Goal: Information Seeking & Learning: Learn about a topic

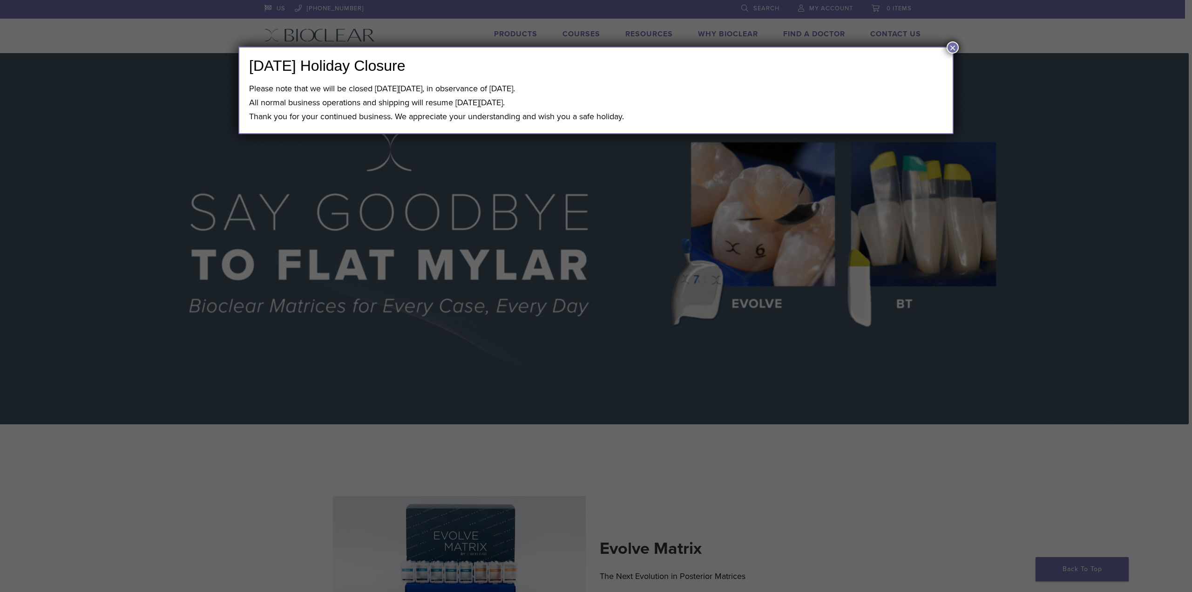
click at [947, 46] on button "×" at bounding box center [953, 47] width 12 height 12
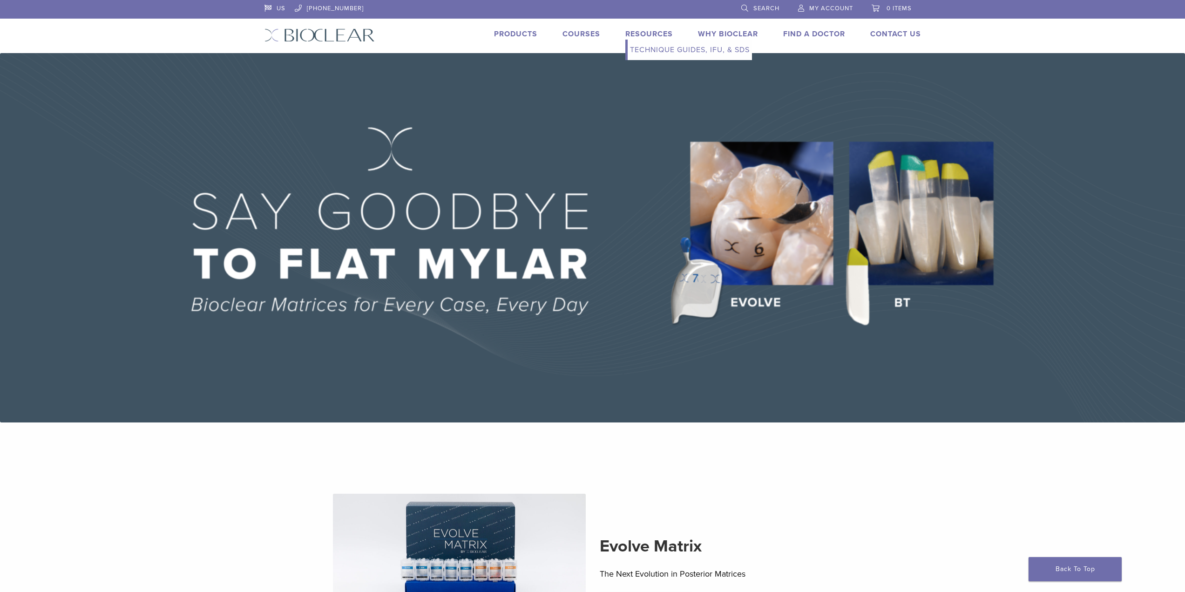
click at [647, 53] on link "Technique Guides, IFU, & SDS" at bounding box center [690, 50] width 124 height 20
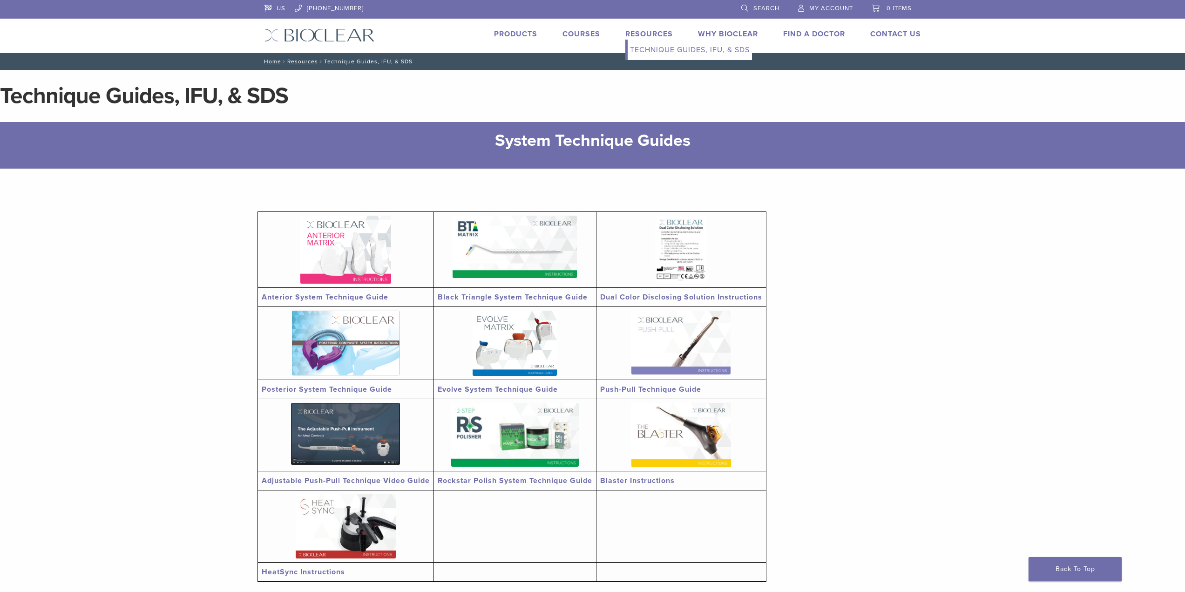
click at [646, 30] on link "Resources" at bounding box center [649, 33] width 48 height 9
click at [650, 49] on link "Technique Guides, IFU, & SDS" at bounding box center [690, 50] width 124 height 20
drag, startPoint x: 407, startPoint y: 161, endPoint x: 489, endPoint y: 155, distance: 82.2
click at [489, 156] on div "System Technique Guides" at bounding box center [592, 144] width 790 height 31
click at [301, 59] on link "Resources" at bounding box center [302, 61] width 31 height 7
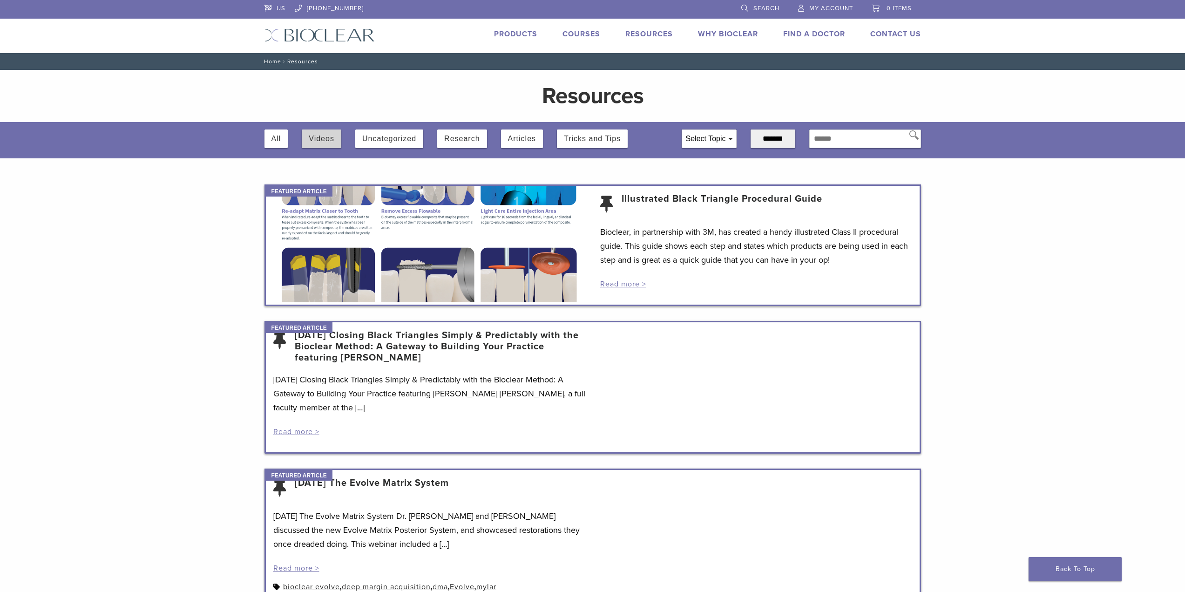
click at [326, 142] on button "Videos" at bounding box center [322, 138] width 26 height 19
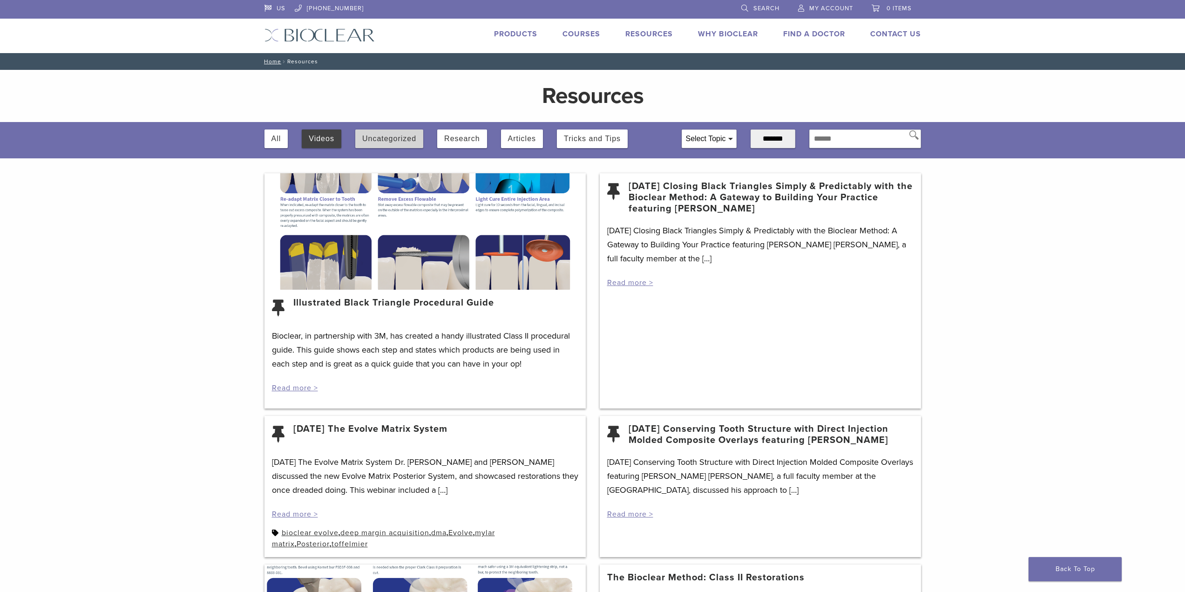
click at [405, 146] on button "Uncategorized" at bounding box center [389, 138] width 54 height 19
click at [463, 140] on button "Research" at bounding box center [461, 138] width 35 height 19
click at [326, 140] on button "Videos" at bounding box center [322, 138] width 26 height 19
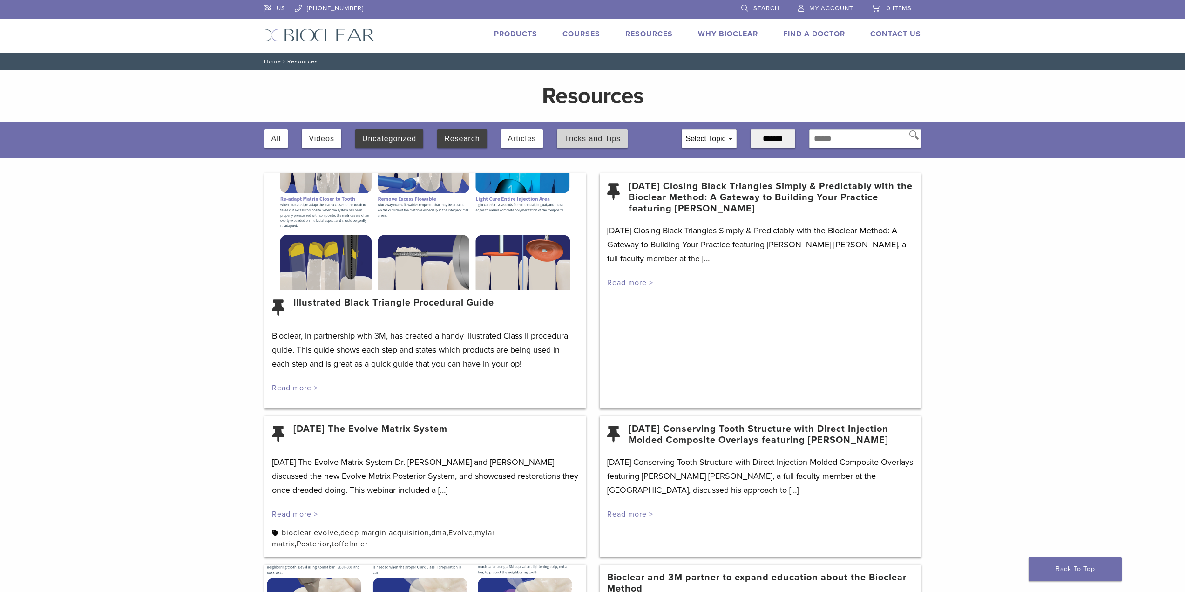
click at [596, 140] on button "Tricks and Tips" at bounding box center [592, 138] width 57 height 19
click at [386, 139] on button "Uncategorized" at bounding box center [389, 138] width 54 height 19
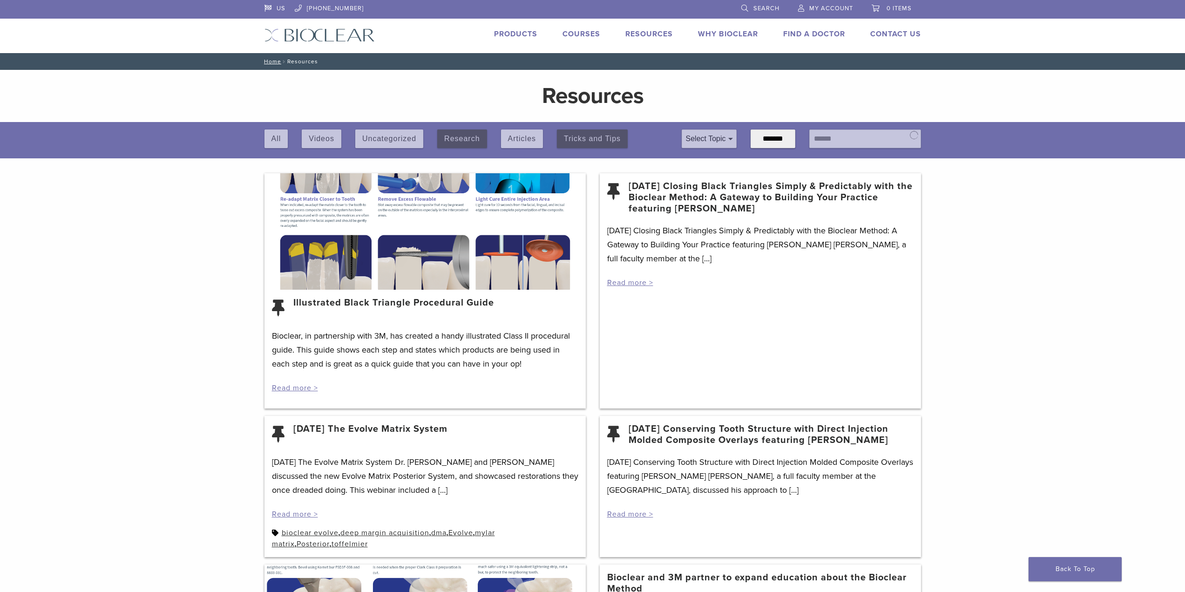
click at [466, 137] on div "All Videos Uncategorized Research Articles Tricks and Tips" at bounding box center [466, 136] width 403 height 29
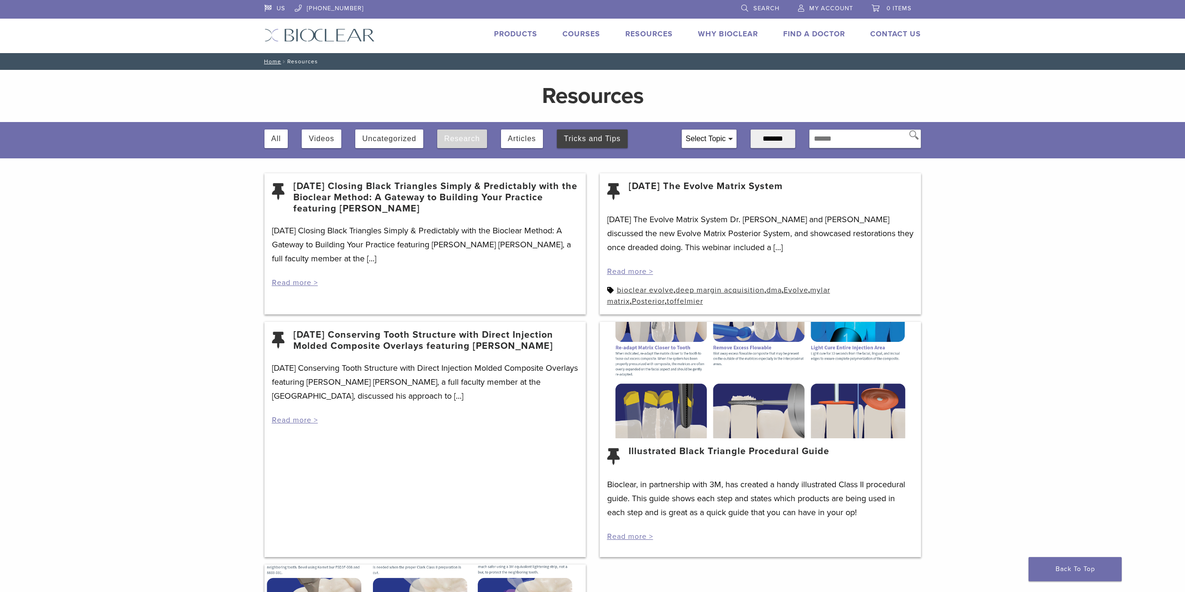
click at [461, 138] on button "Research" at bounding box center [461, 138] width 35 height 19
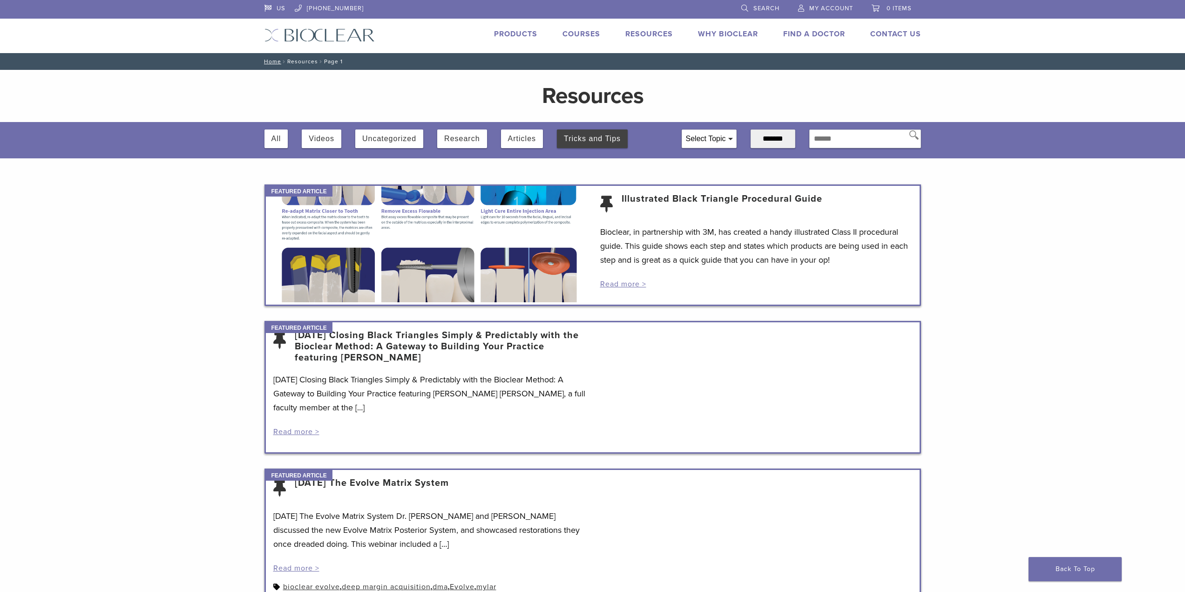
click at [710, 138] on div "Select Topic" at bounding box center [709, 139] width 54 height 18
click at [738, 106] on h1 "Resources" at bounding box center [592, 96] width 433 height 22
click at [769, 136] on select "**********" at bounding box center [773, 138] width 45 height 19
click at [765, 102] on h1 "Resources" at bounding box center [592, 96] width 433 height 22
click at [590, 95] on h1 "Resources" at bounding box center [592, 96] width 433 height 22
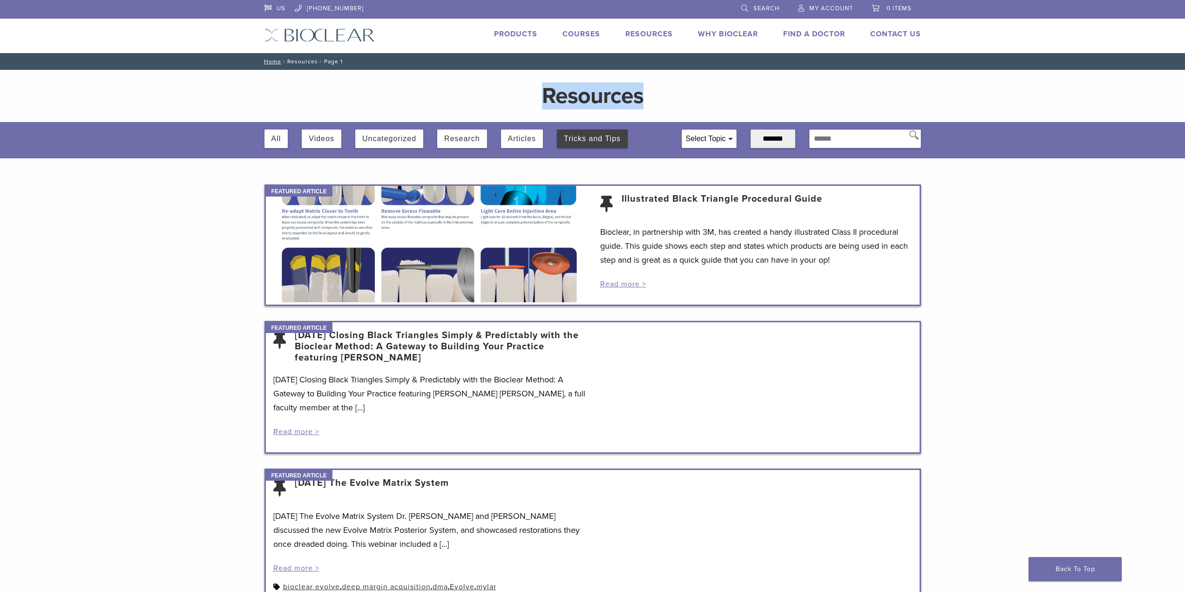
click at [590, 95] on h1 "Resources" at bounding box center [592, 96] width 433 height 22
click at [377, 74] on div "Resources" at bounding box center [592, 96] width 447 height 52
drag, startPoint x: 444, startPoint y: 223, endPoint x: 500, endPoint y: 248, distance: 61.9
click at [500, 248] on div at bounding box center [429, 244] width 327 height 116
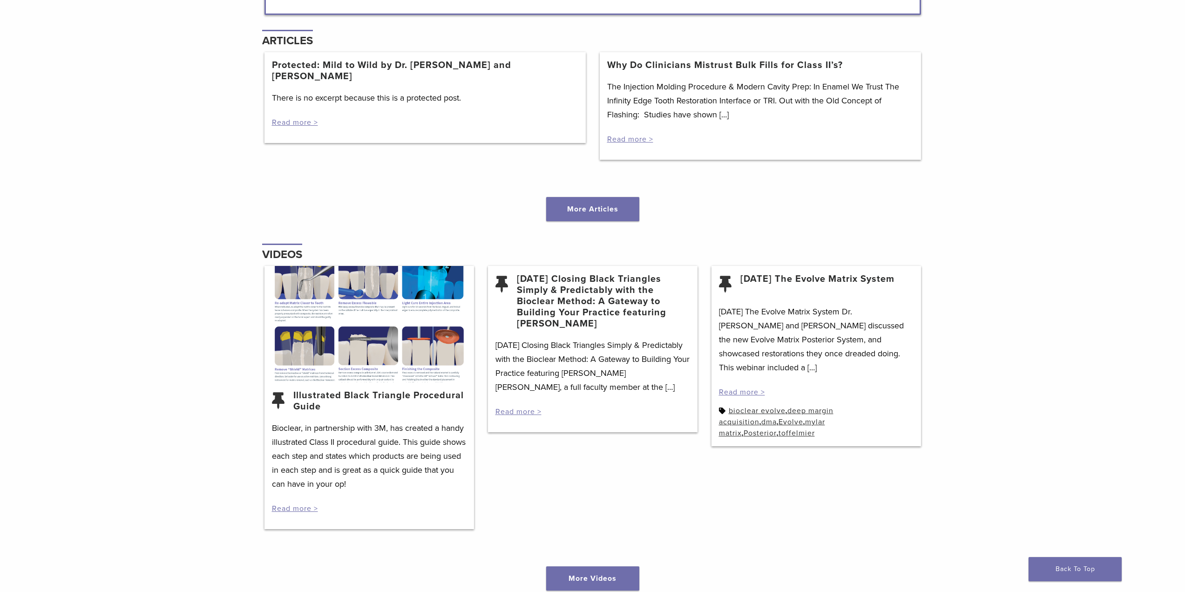
scroll to position [1009, 0]
